Goal: Information Seeking & Learning: Learn about a topic

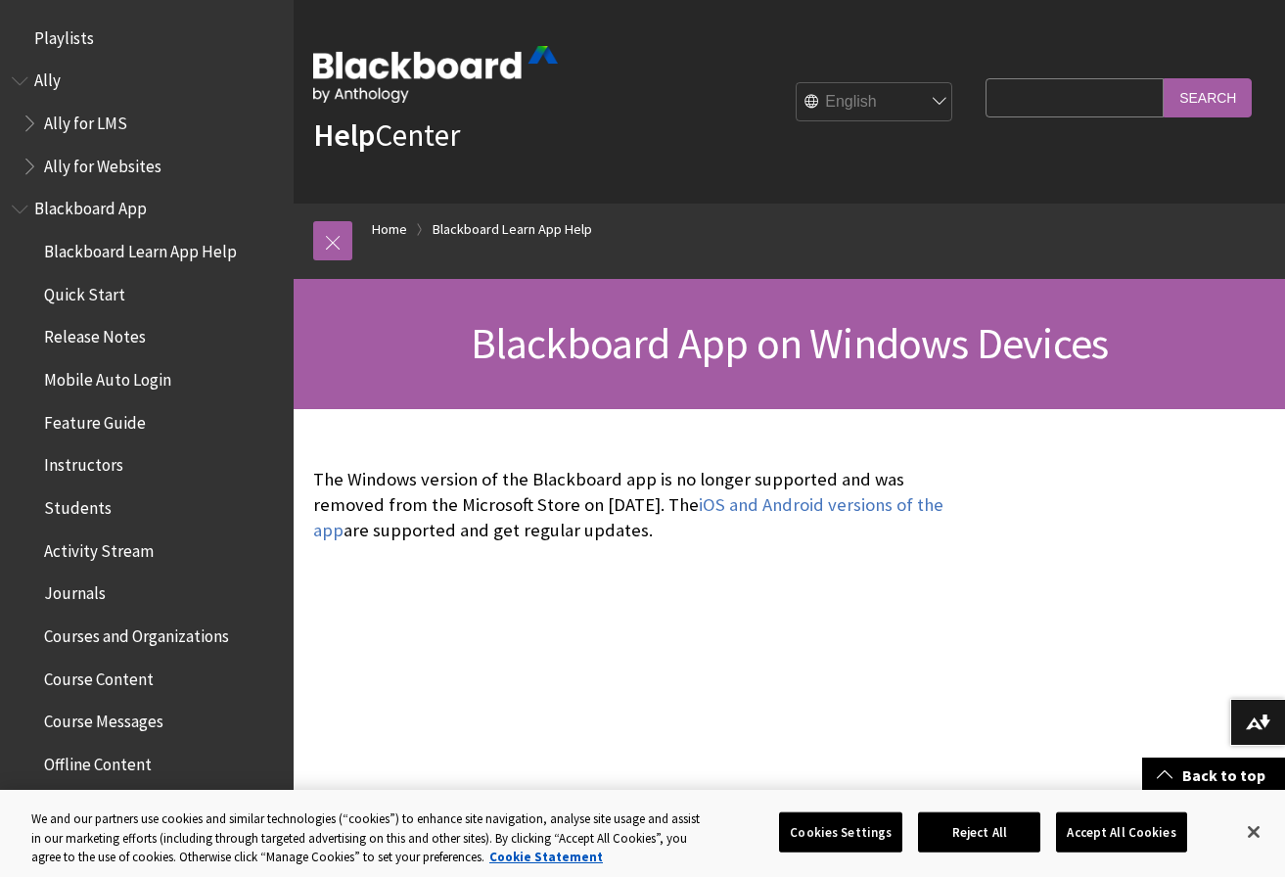
scroll to position [309, 0]
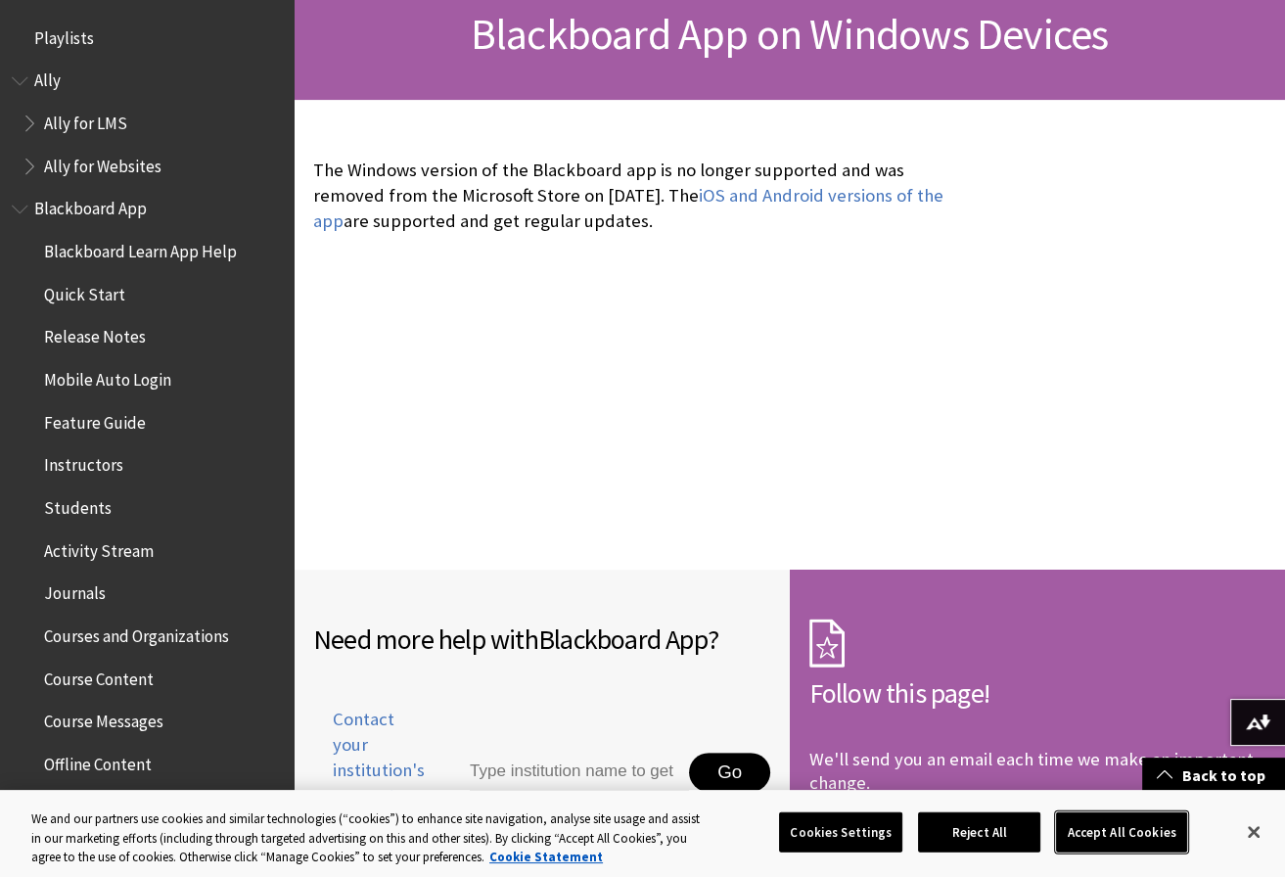
click at [1120, 842] on button "Accept All Cookies" at bounding box center [1121, 831] width 130 height 41
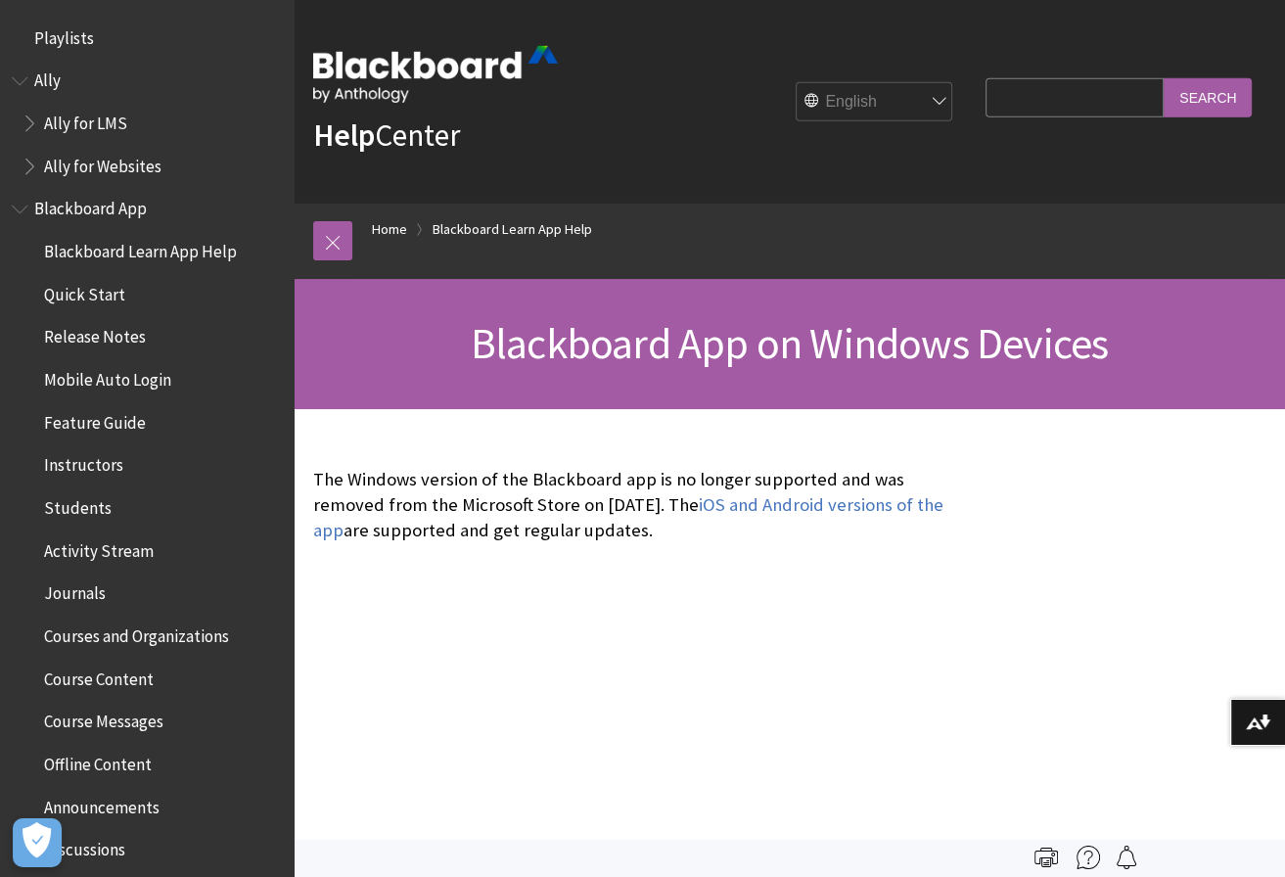
scroll to position [0, 0]
click at [151, 255] on span "Blackboard Learn App Help" at bounding box center [140, 248] width 193 height 26
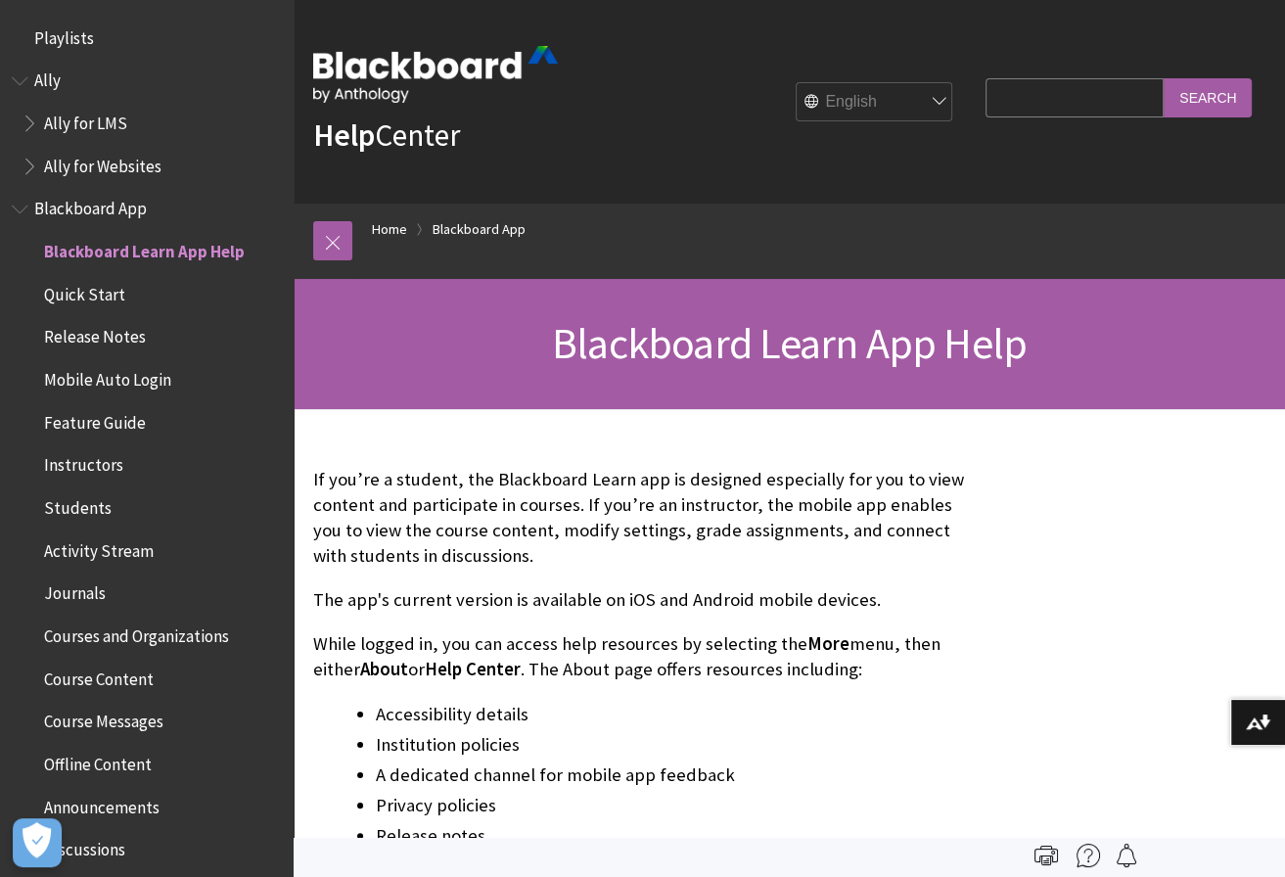
click at [116, 292] on span "Quick Start" at bounding box center [84, 291] width 81 height 26
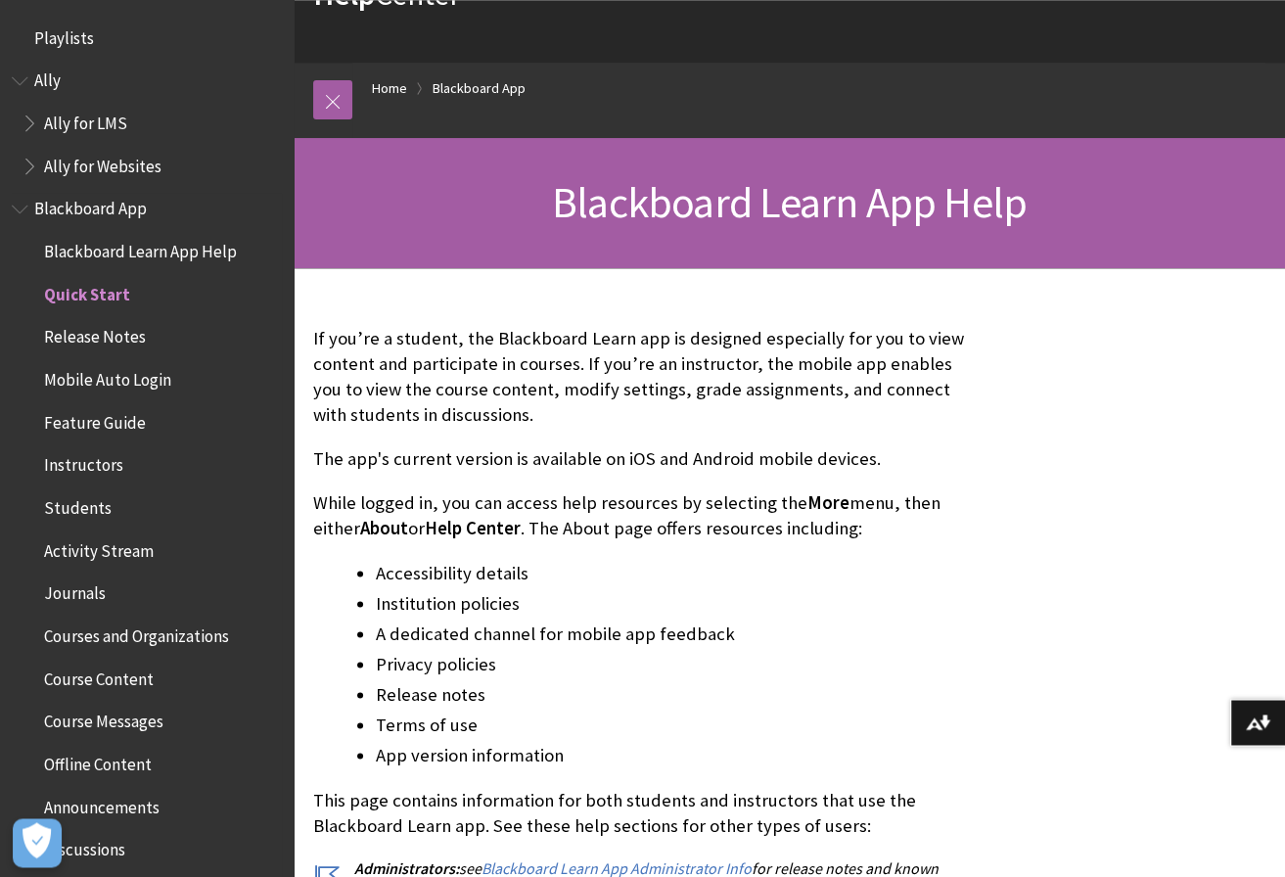
scroll to position [289, 0]
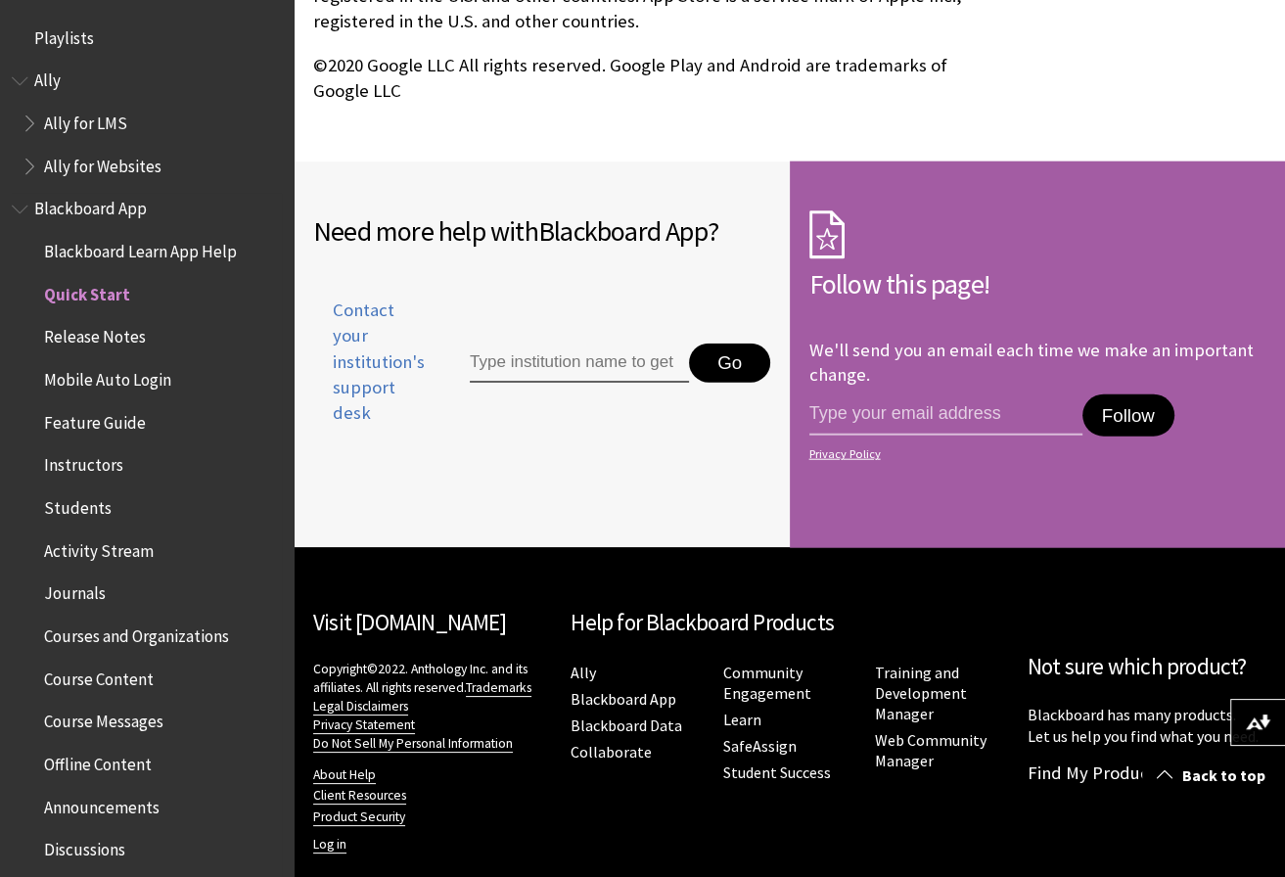
click at [89, 208] on span "Blackboard App" at bounding box center [90, 206] width 113 height 26
